Goal: Transaction & Acquisition: Purchase product/service

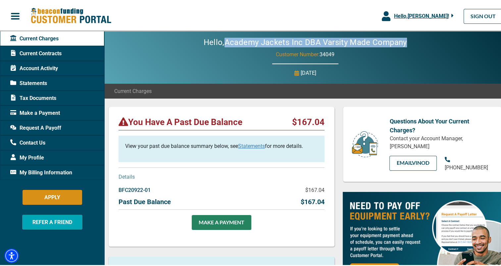
drag, startPoint x: 224, startPoint y: 40, endPoint x: 404, endPoint y: 40, distance: 179.9
click at [404, 40] on h2 "Hello, Academy Jackets Inc DBA Varsity Made Company" at bounding box center [305, 41] width 243 height 10
copy h2 "Academy Jackets Inc DBA Varsity Made Company"
click at [370, 54] on div "Hello, Academy Jackets Inc DBA Varsity Made Company Customer Number: 34049 Mond…" at bounding box center [305, 56] width 402 height 53
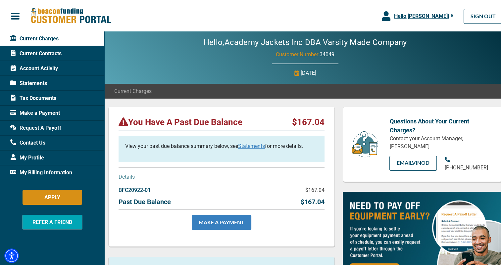
click at [206, 216] on link "MAKE A PAYMENT" at bounding box center [222, 221] width 60 height 15
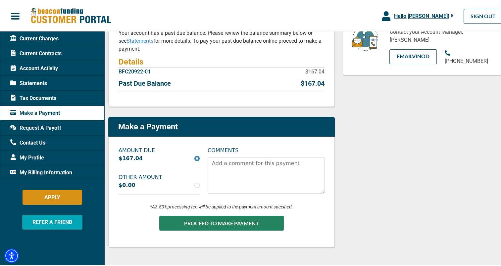
scroll to position [107, 0]
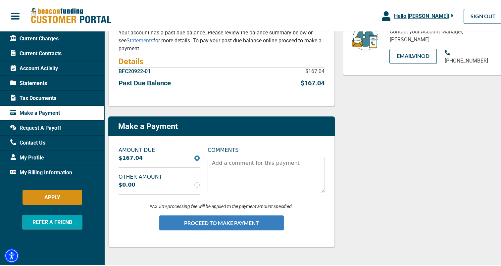
click at [249, 220] on button "PROCEED TO MAKE PAYMENT" at bounding box center [221, 221] width 125 height 15
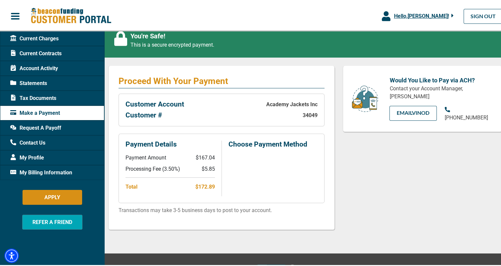
scroll to position [79, 0]
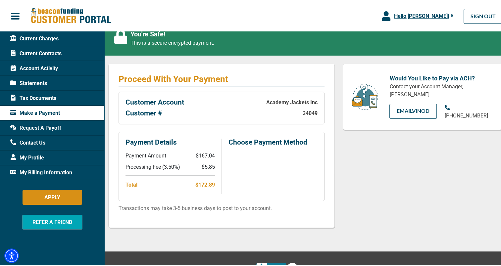
click at [373, 157] on div "Would You Like to Pay via ACH? Contact your Account Manager, Vinod Kumar EMAIL …" at bounding box center [422, 150] width 167 height 174
click at [438, 188] on div "Would You Like to Pay via ACH? Contact your Account Manager, Vinod Kumar EMAIL …" at bounding box center [422, 150] width 167 height 174
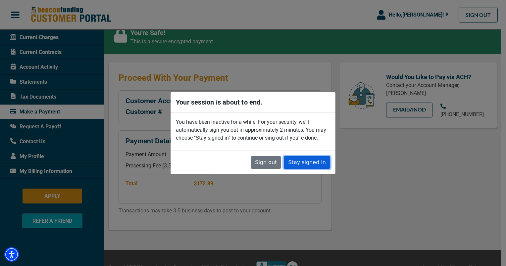
click at [301, 167] on button "Stay signed in" at bounding box center [307, 162] width 46 height 13
